Goal: Task Accomplishment & Management: Use online tool/utility

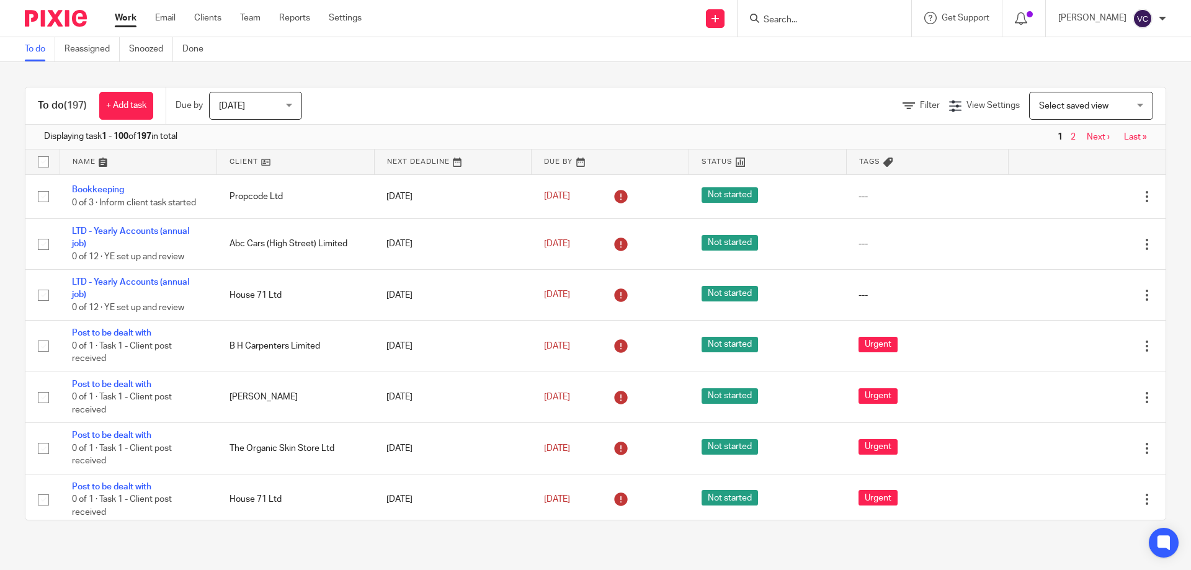
click at [841, 19] on input "Search" at bounding box center [818, 20] width 112 height 11
click at [887, 34] on div at bounding box center [825, 18] width 174 height 37
click at [874, 22] on input "Search" at bounding box center [818, 20] width 112 height 11
type input "19 carlingford"
click at [867, 42] on link at bounding box center [873, 48] width 226 height 19
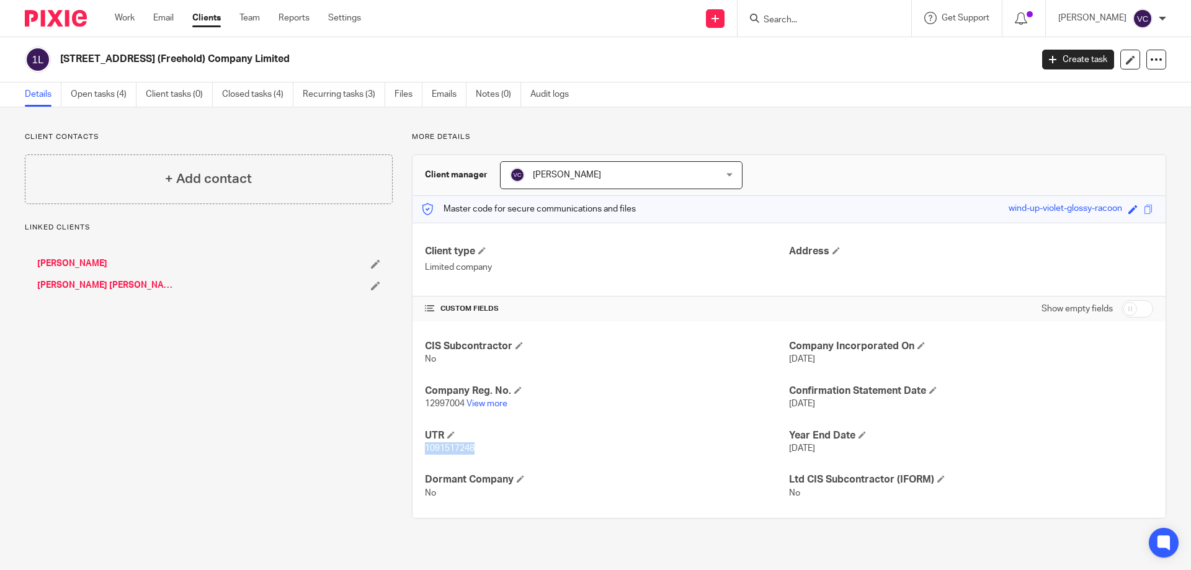
drag, startPoint x: 422, startPoint y: 447, endPoint x: 476, endPoint y: 457, distance: 55.0
click at [477, 457] on div "CIS Subcontractor No Company Incorporated On 4 Nov 2020 Company Reg. No. 129970…" at bounding box center [789, 419] width 753 height 197
click at [133, 21] on link "Work" at bounding box center [125, 18] width 20 height 12
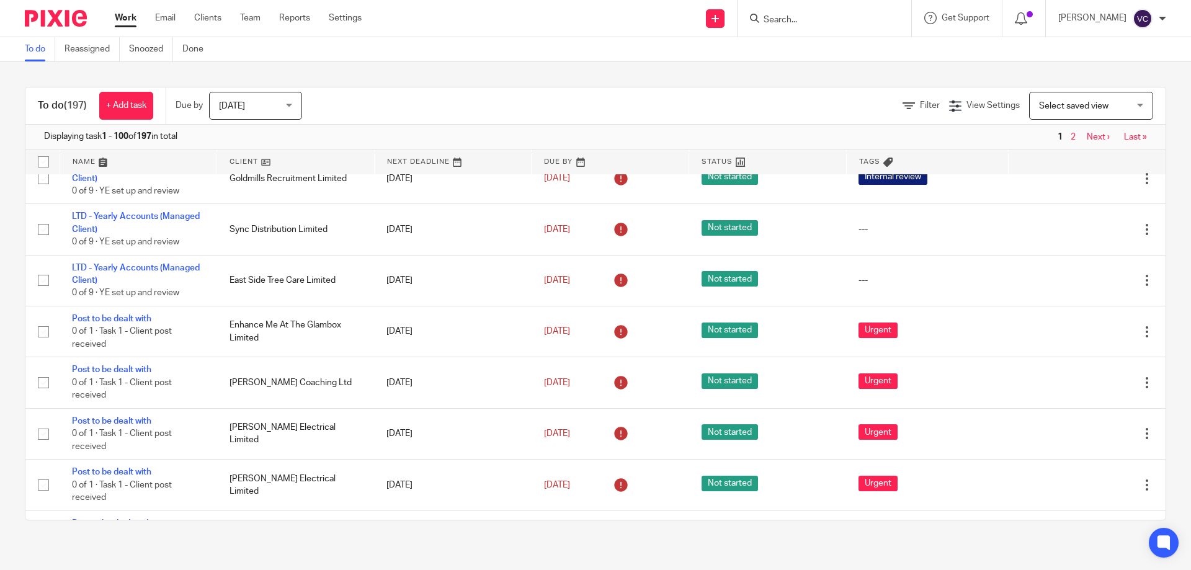
scroll to position [124, 0]
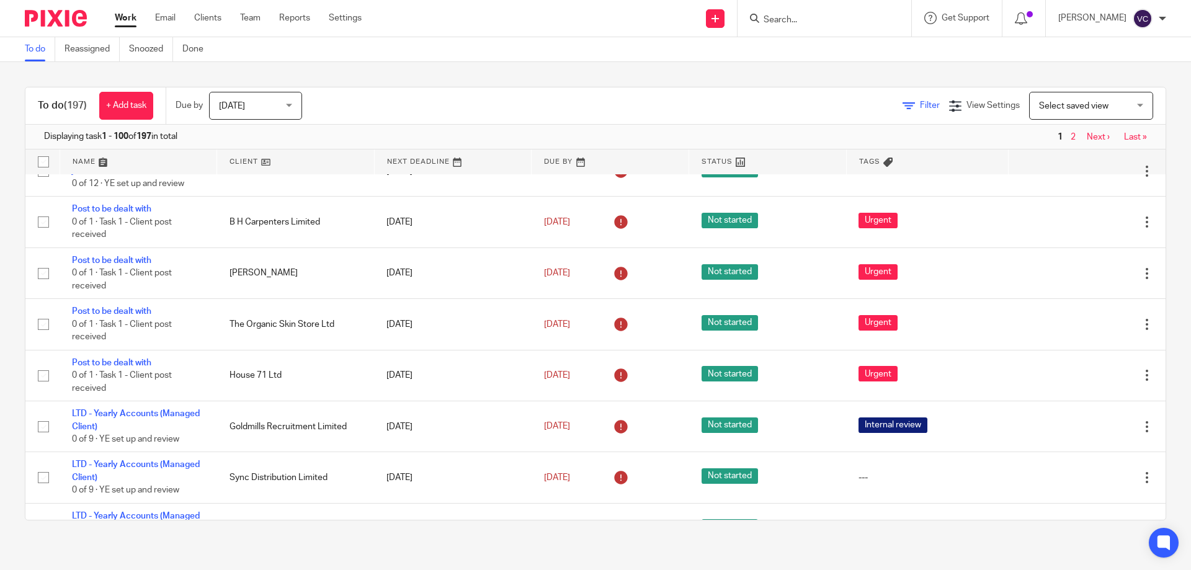
click at [920, 109] on span "Filter" at bounding box center [930, 105] width 20 height 9
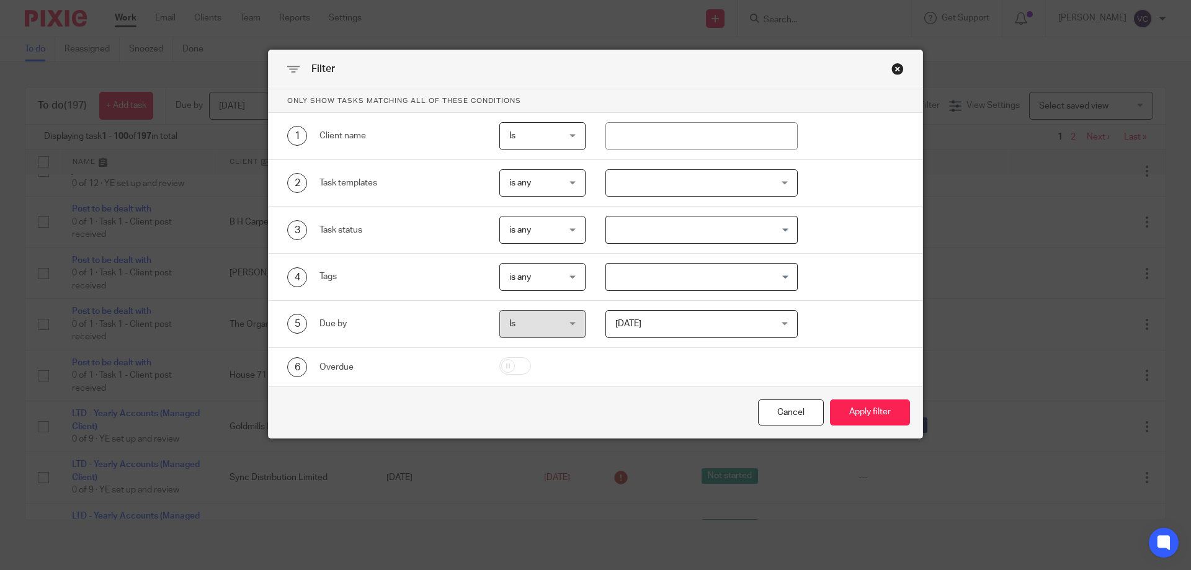
click at [775, 188] on div at bounding box center [702, 183] width 193 height 28
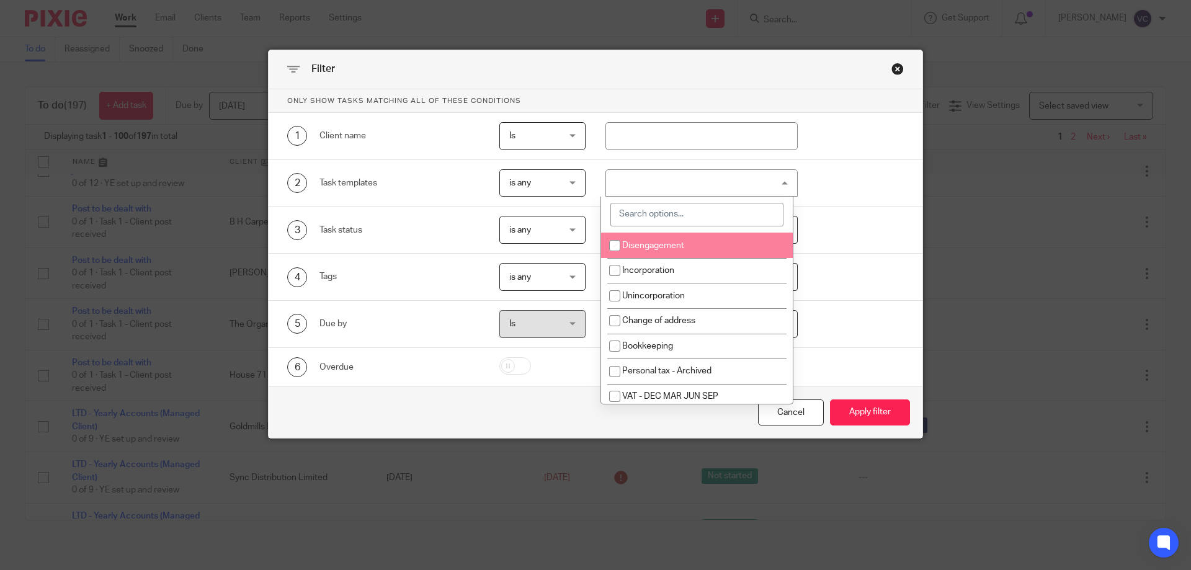
click at [709, 221] on input "search" at bounding box center [696, 215] width 173 height 24
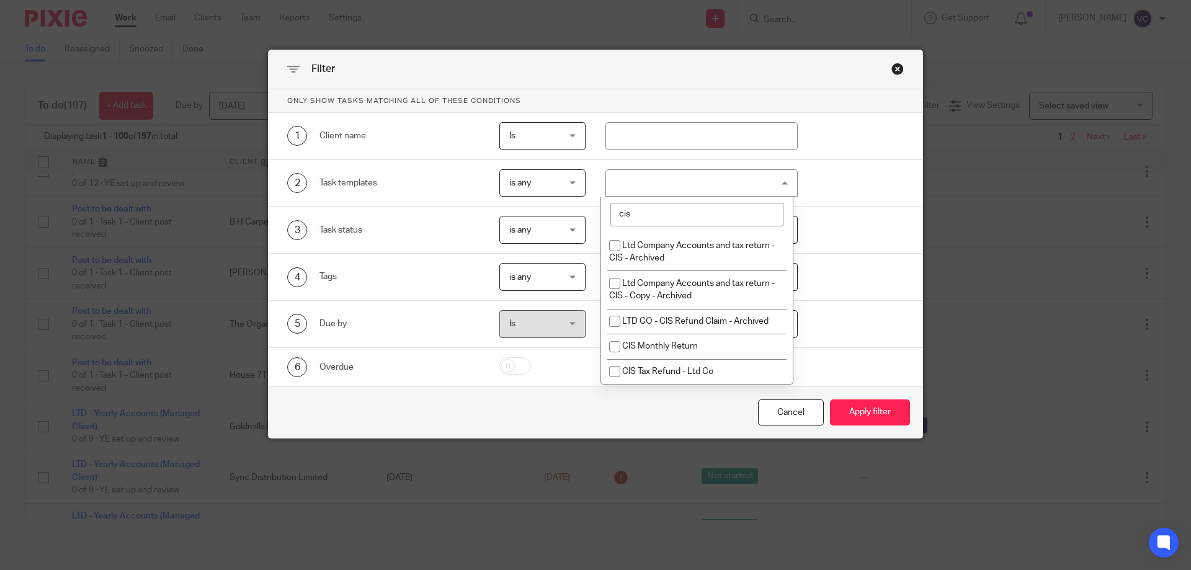
type input "cis"
click at [830, 400] on button "Apply filter" at bounding box center [870, 413] width 80 height 27
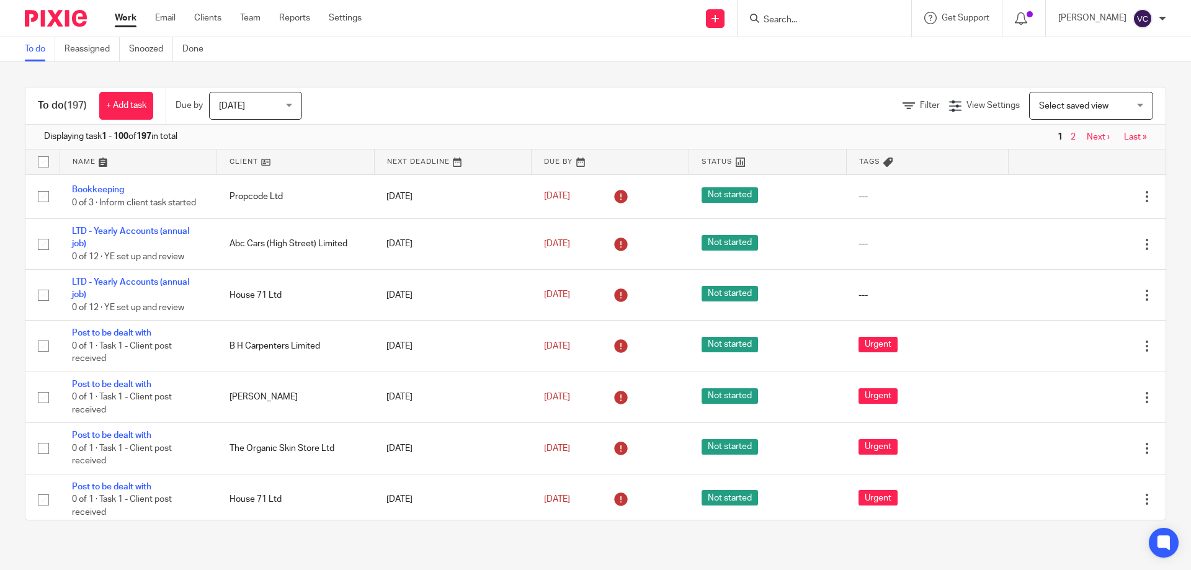
click at [926, 99] on div "Filter View Settings View Settings Manage saved views Select saved view Select …" at bounding box center [745, 106] width 842 height 28
click at [911, 100] on div "Filter" at bounding box center [926, 105] width 47 height 13
click at [911, 101] on div "Filter" at bounding box center [926, 105] width 47 height 13
click at [920, 107] on span "Filter" at bounding box center [930, 105] width 20 height 9
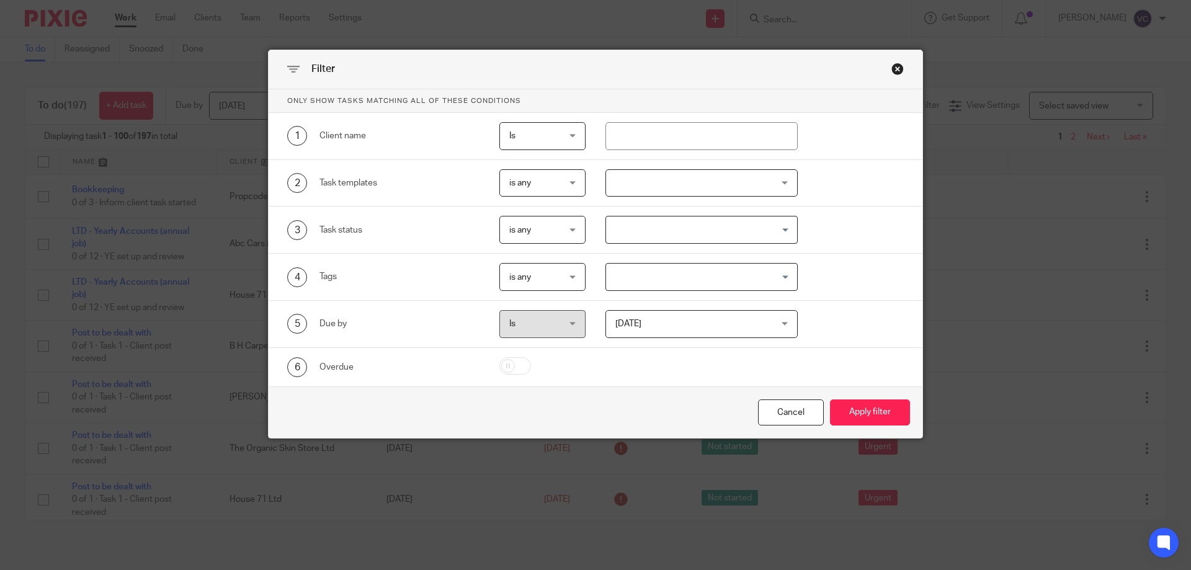
click at [686, 189] on div at bounding box center [702, 183] width 193 height 28
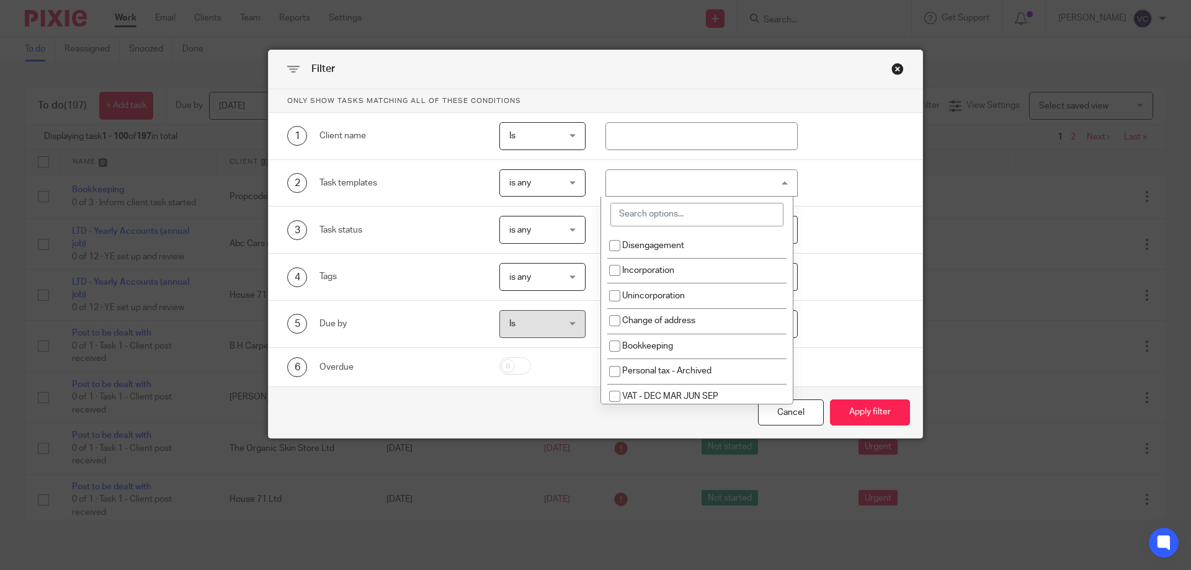
click at [666, 217] on input "search" at bounding box center [696, 215] width 173 height 24
type input "cis"
click at [830, 400] on button "Apply filter" at bounding box center [870, 413] width 80 height 27
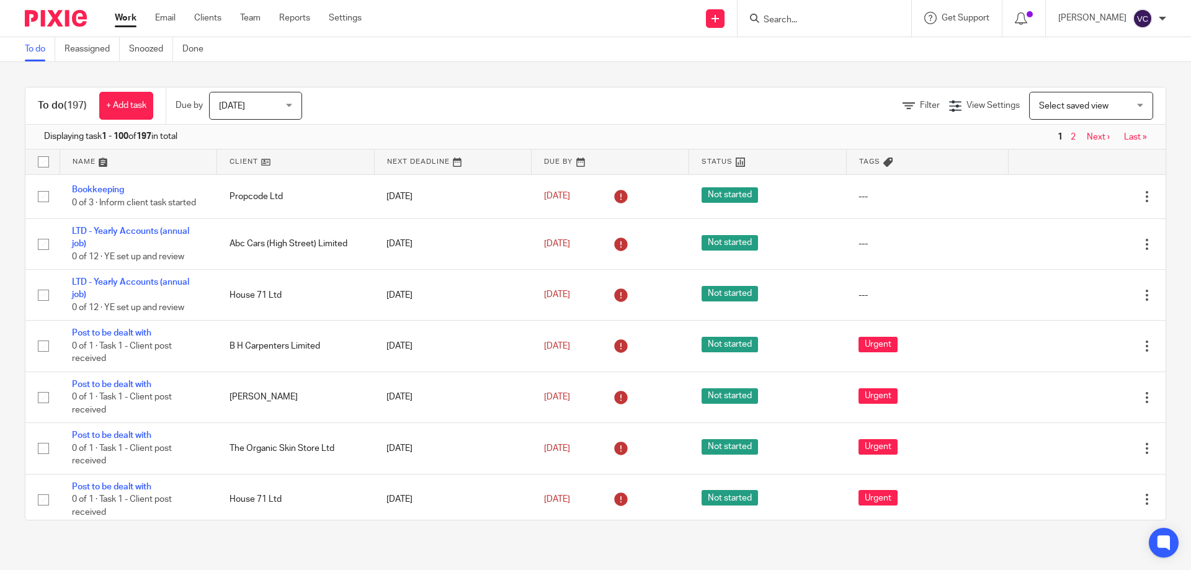
click at [882, 100] on div "Filter View Settings View Settings Manage saved views Select saved view Select …" at bounding box center [745, 106] width 842 height 28
click at [903, 104] on icon at bounding box center [909, 106] width 12 height 12
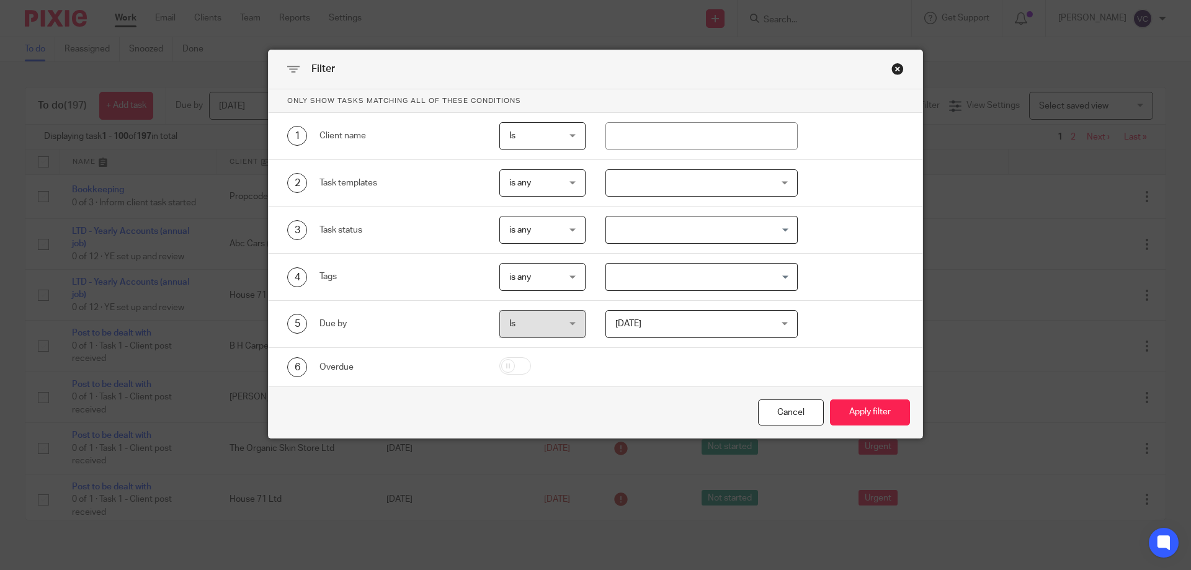
click at [699, 172] on div at bounding box center [702, 183] width 193 height 28
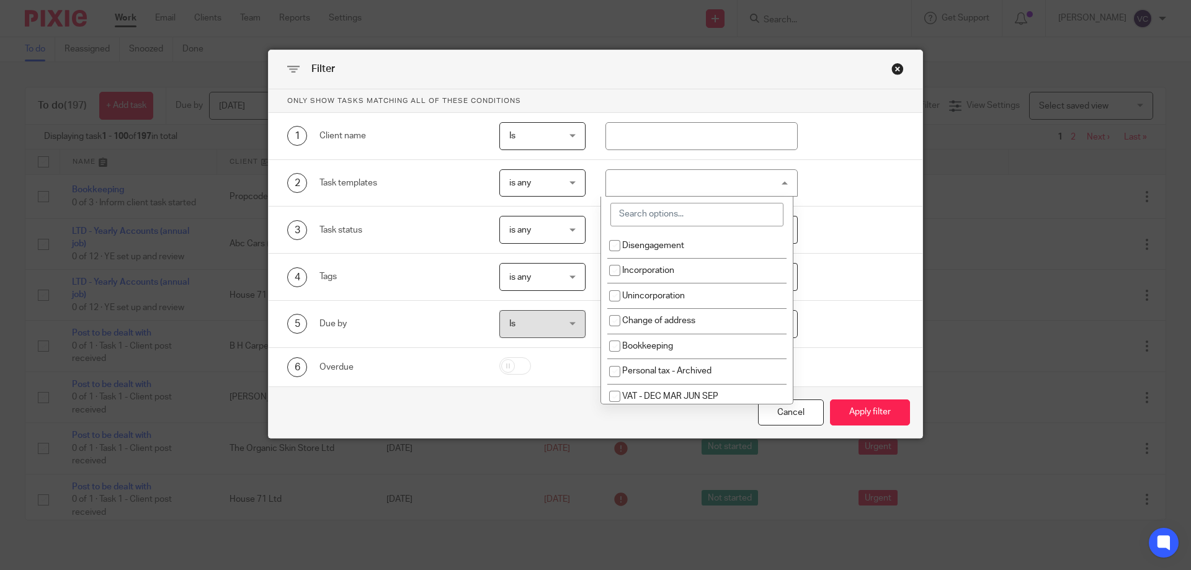
click at [661, 204] on input "search" at bounding box center [696, 215] width 173 height 24
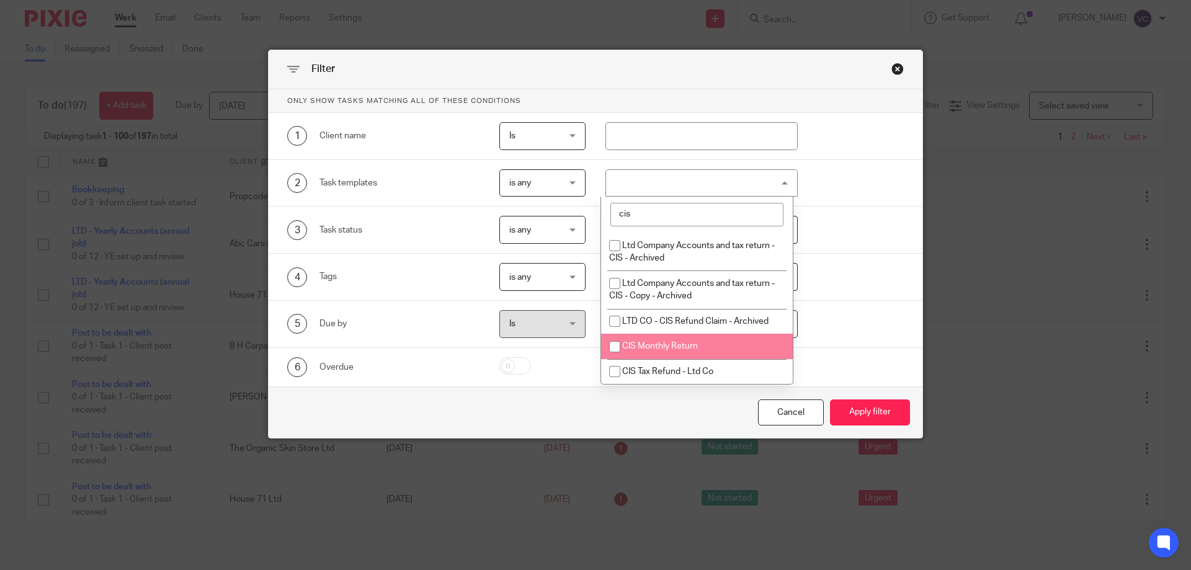
type input "cis"
drag, startPoint x: 617, startPoint y: 350, endPoint x: 627, endPoint y: 354, distance: 10.0
click at [617, 349] on input "checkbox" at bounding box center [615, 347] width 24 height 24
checkbox input "true"
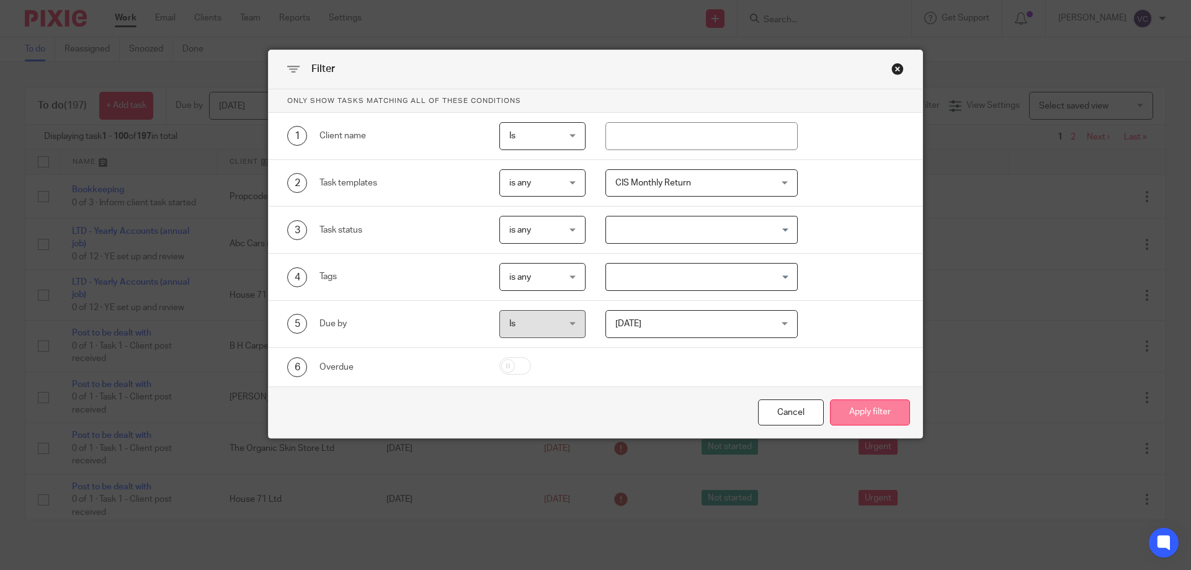
drag, startPoint x: 878, startPoint y: 403, endPoint x: 869, endPoint y: 419, distance: 18.9
click at [876, 404] on button "Apply filter" at bounding box center [870, 413] width 80 height 27
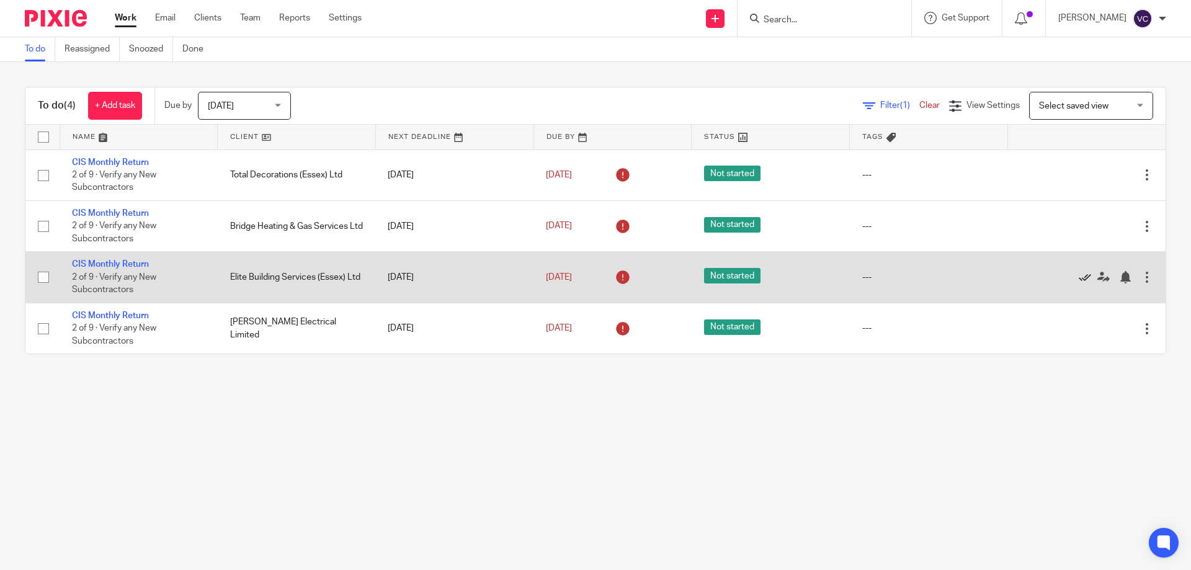
click at [1079, 276] on icon at bounding box center [1085, 277] width 12 height 12
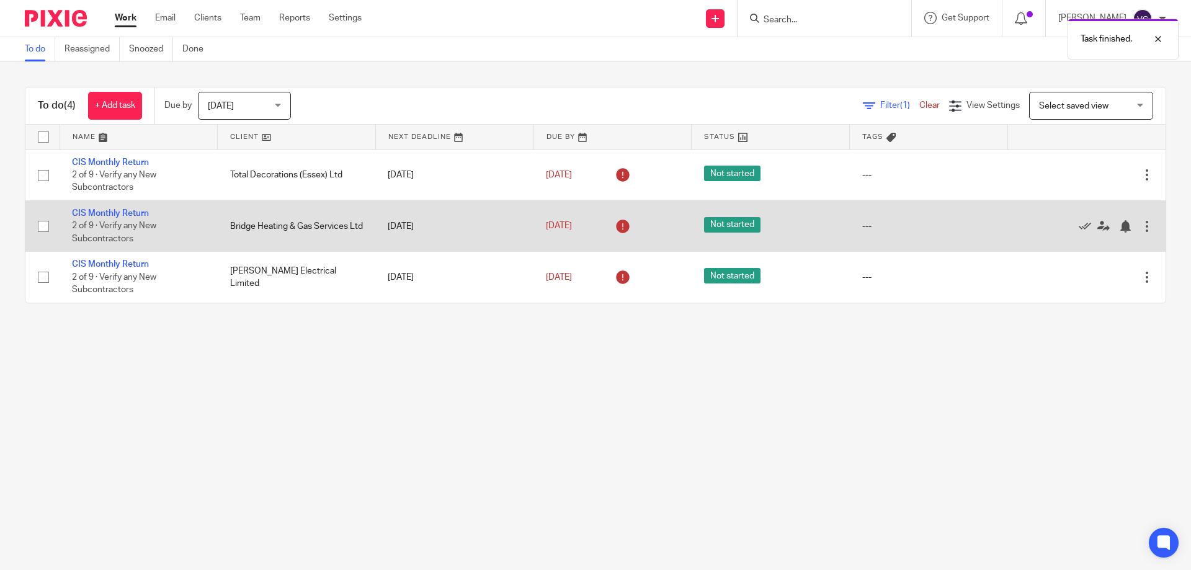
click at [303, 221] on td "Bridge Heating & Gas Services Ltd" at bounding box center [297, 225] width 158 height 51
click at [119, 213] on link "CIS Monthly Return" at bounding box center [110, 213] width 77 height 9
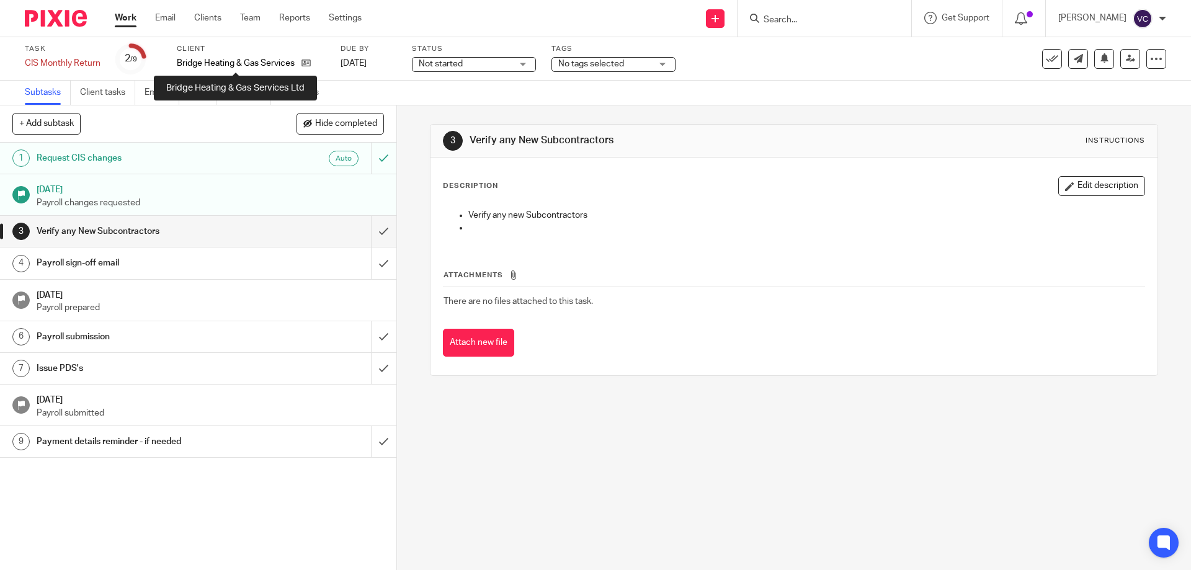
drag, startPoint x: 248, startPoint y: 62, endPoint x: 313, endPoint y: 61, distance: 65.1
click at [318, 61] on div "Bridge Heating & Gas Services Ltd" at bounding box center [251, 63] width 148 height 12
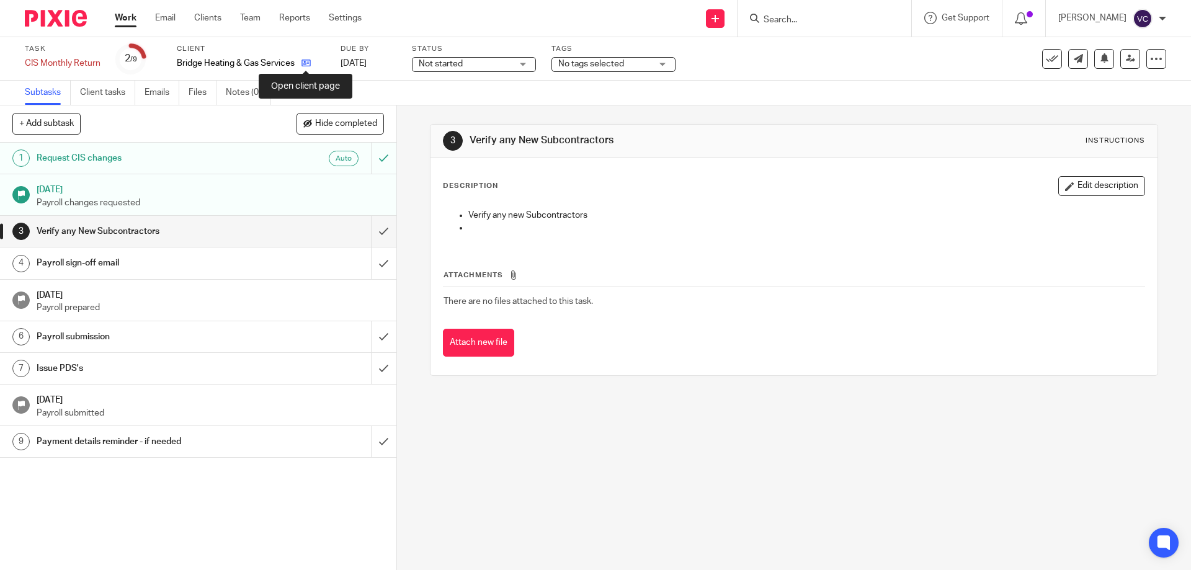
click at [304, 65] on icon at bounding box center [306, 62] width 9 height 9
